Goal: Task Accomplishment & Management: Manage account settings

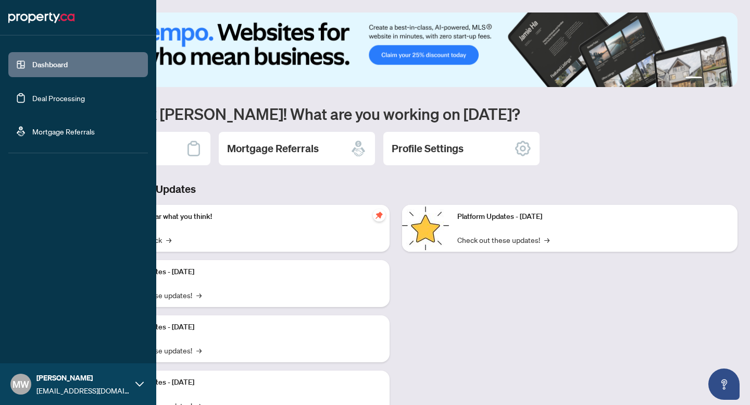
click at [32, 103] on link "Deal Processing" at bounding box center [58, 97] width 53 height 9
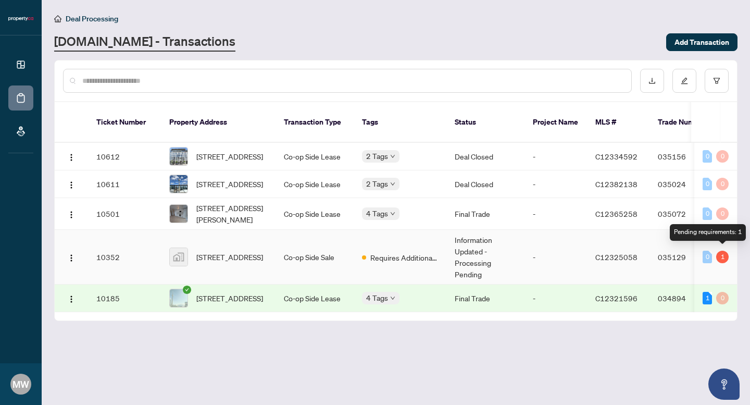
click at [723, 250] on div "1" at bounding box center [722, 256] width 12 height 12
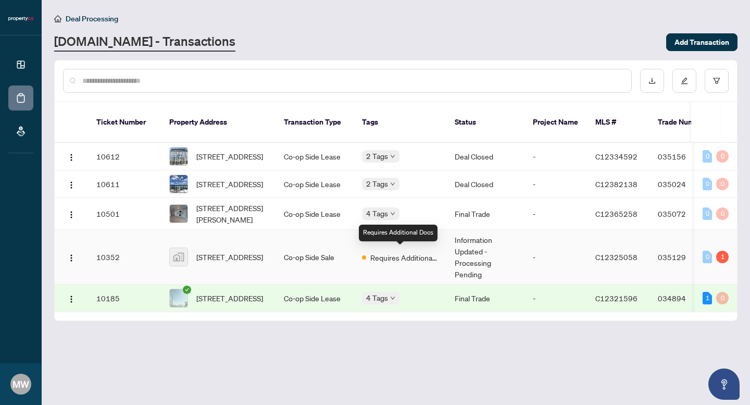
click at [367, 256] on div "Requires Additional Docs" at bounding box center [400, 256] width 76 height 12
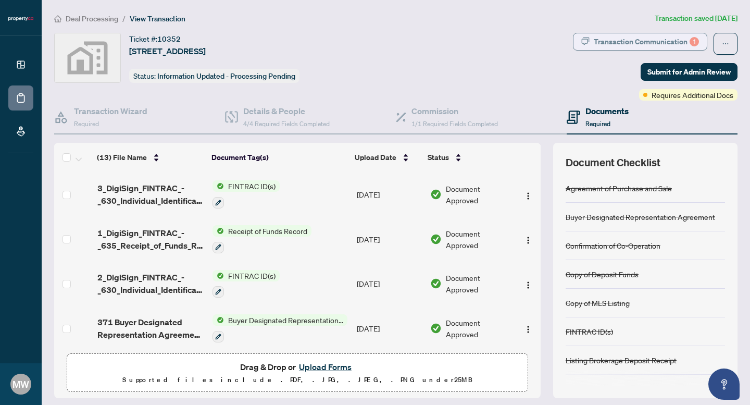
click at [639, 40] on div "Transaction Communication 1" at bounding box center [646, 41] width 105 height 17
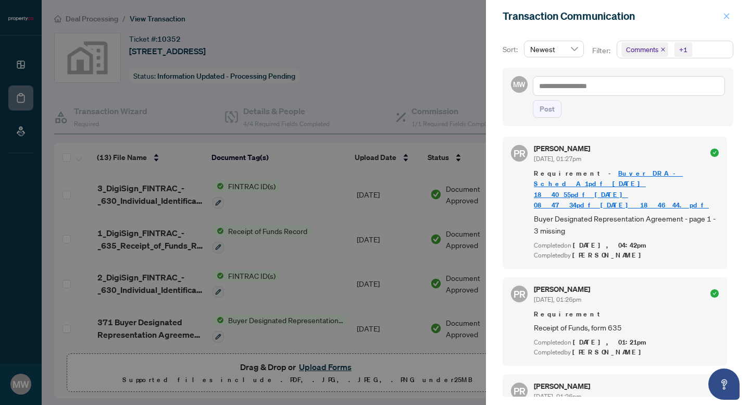
click at [729, 10] on span "button" at bounding box center [726, 16] width 7 height 17
